Goal: Information Seeking & Learning: Understand process/instructions

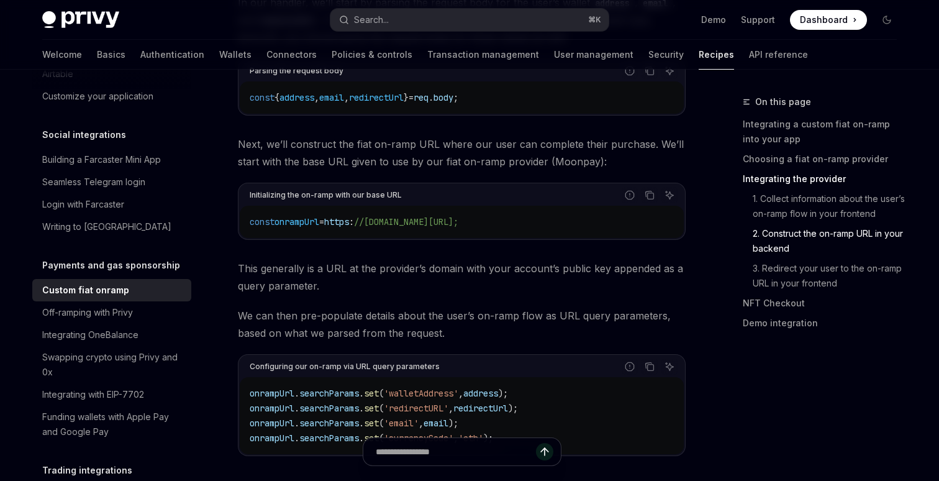
scroll to position [0, 18]
click at [458, 216] on span "//[DOMAIN_NAME][URL];" at bounding box center [406, 221] width 104 height 11
click at [568, 184] on div "Initializing the on-ramp with our base URL Report incorrect code Copy Ask AI" at bounding box center [462, 194] width 444 height 21
drag, startPoint x: 489, startPoint y: 174, endPoint x: 514, endPoint y: 174, distance: 24.8
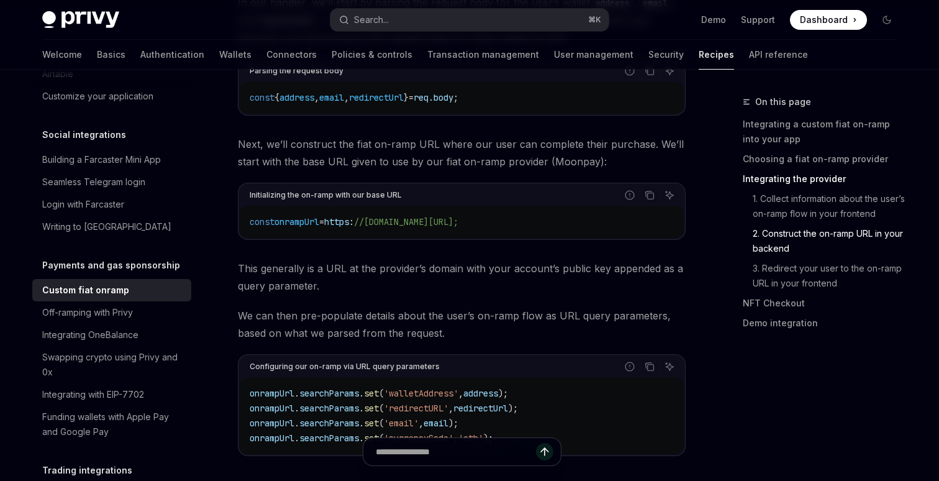
click at [458, 216] on span "//[DOMAIN_NAME][URL];" at bounding box center [406, 221] width 104 height 11
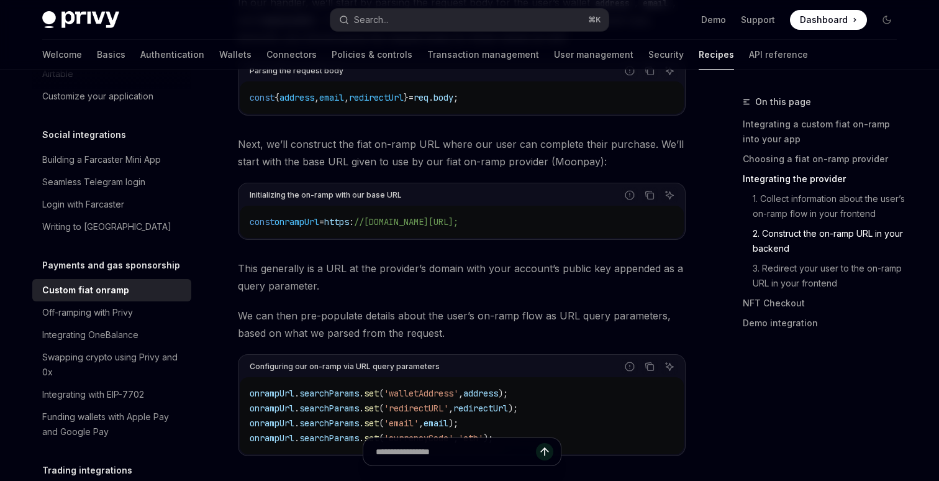
click at [582, 206] on div "const onrampUrl = https : //[DOMAIN_NAME][URL];" at bounding box center [462, 222] width 444 height 32
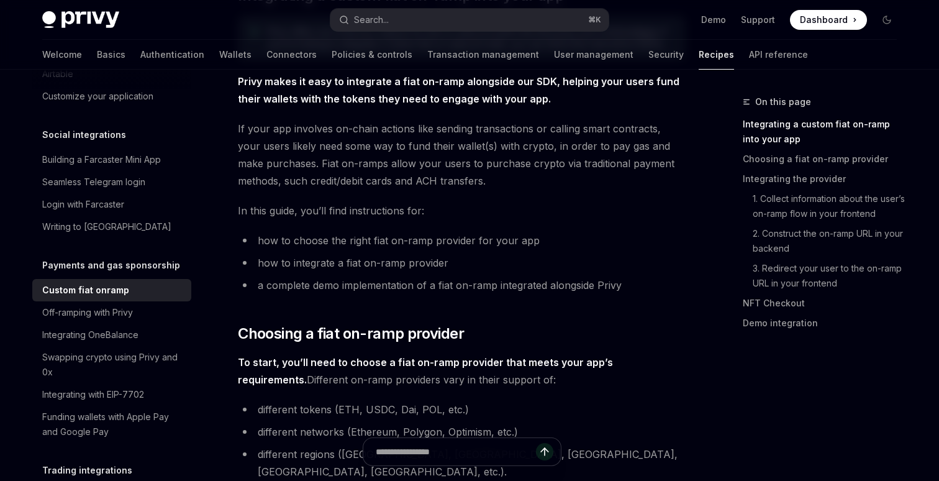
scroll to position [0, 0]
